Goal: Find specific fact: Find specific fact

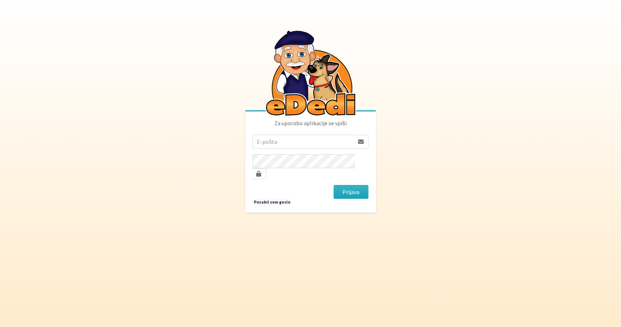
type input "nika.ferk1@gmail.com"
click at [261, 171] on span at bounding box center [258, 174] width 5 height 6
click at [356, 185] on button "Prijava" at bounding box center [350, 192] width 35 height 14
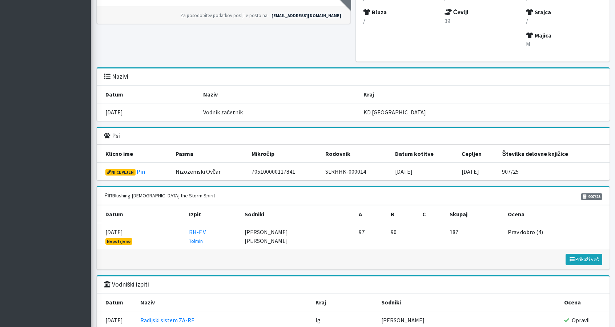
scroll to position [589, 0]
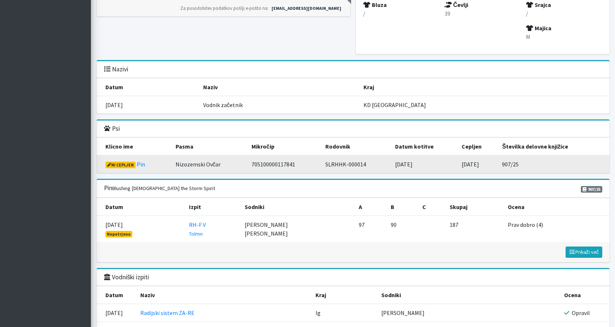
click at [119, 161] on span "Ni cepljen" at bounding box center [120, 164] width 31 height 7
click at [142, 161] on link "Pin" at bounding box center [141, 163] width 8 height 7
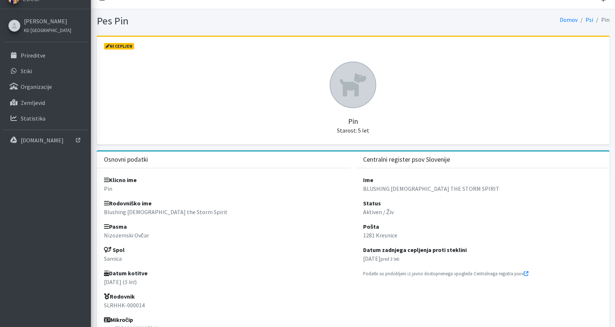
scroll to position [11, 0]
click at [129, 48] on span "Ni cepljen" at bounding box center [119, 46] width 31 height 7
click at [400, 254] on p "[DATE] pred 3 leti" at bounding box center [482, 258] width 239 height 9
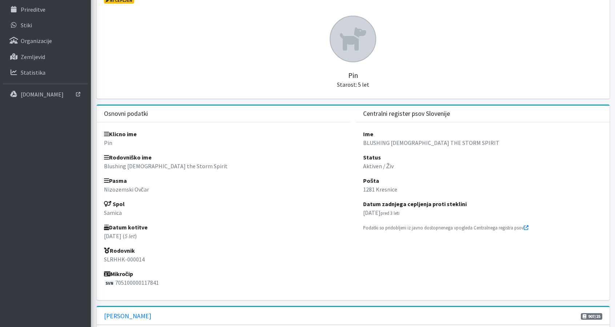
scroll to position [57, 0]
drag, startPoint x: 164, startPoint y: 280, endPoint x: 116, endPoint y: 291, distance: 49.2
click at [116, 291] on div "Klicno ime Pin Rodovniško ime Blushing [DEMOGRAPHIC_DATA] the Storm Spirit Pasm…" at bounding box center [224, 211] width 254 height 177
copy p "705100000117841"
click at [116, 291] on div "Klicno ime Pin Rodovniško ime Blushing [DEMOGRAPHIC_DATA] the Storm Spirit Pasm…" at bounding box center [224, 211] width 254 height 177
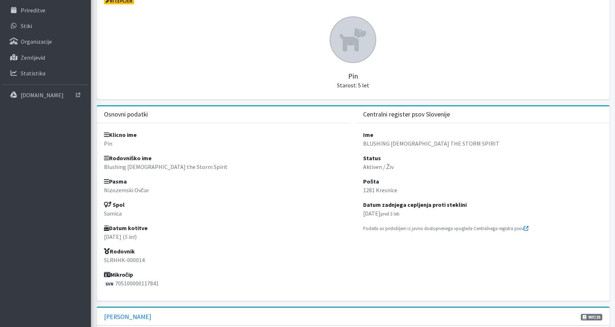
click at [316, 82] on h5 "Pin Starost: 5 let" at bounding box center [353, 76] width 499 height 26
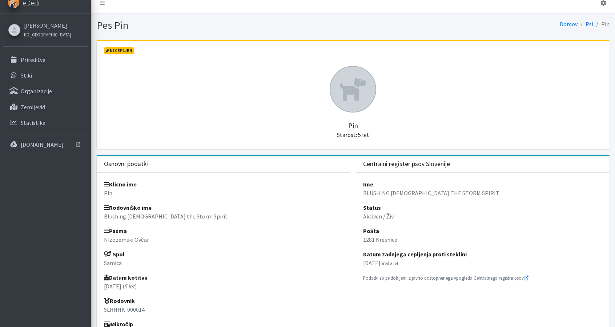
scroll to position [7, 0]
